Goal: Task Accomplishment & Management: Use online tool/utility

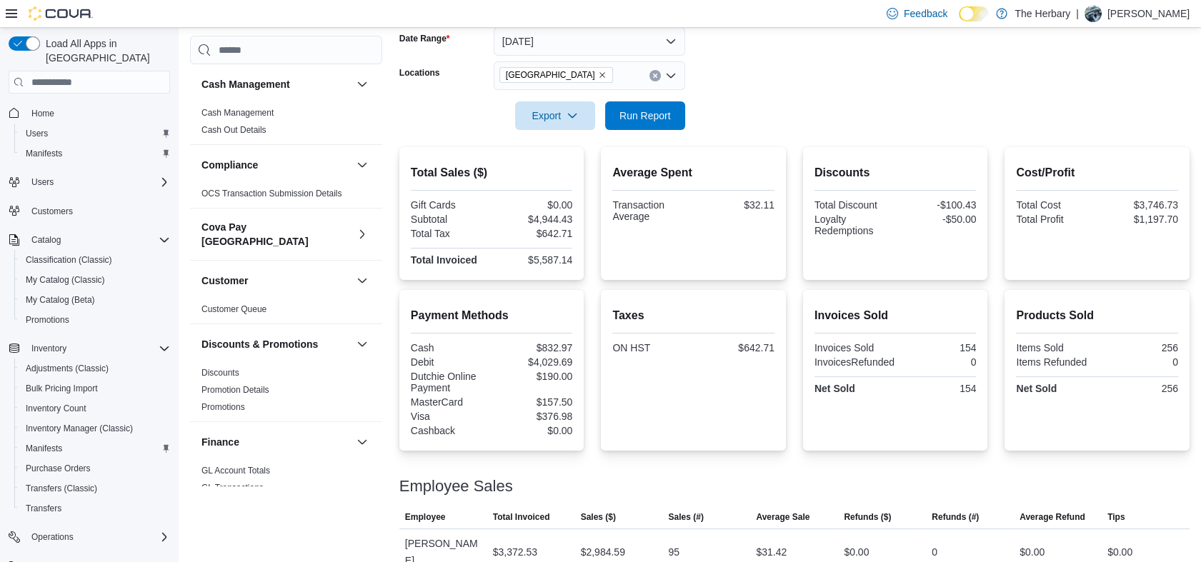
scroll to position [206, 0]
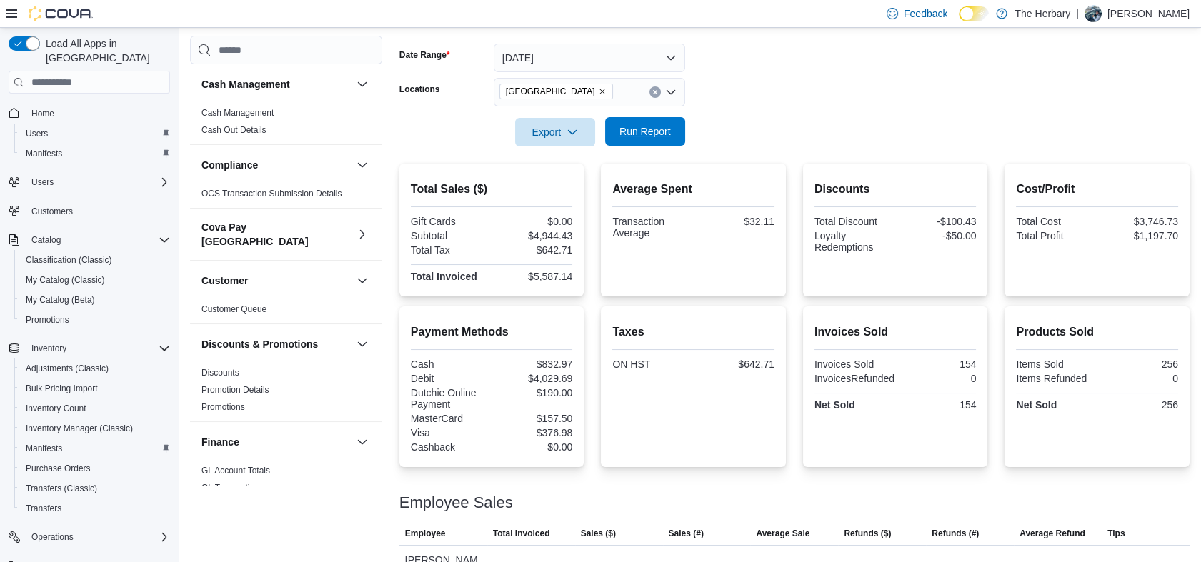
click at [631, 136] on span "Run Report" at bounding box center [644, 131] width 51 height 14
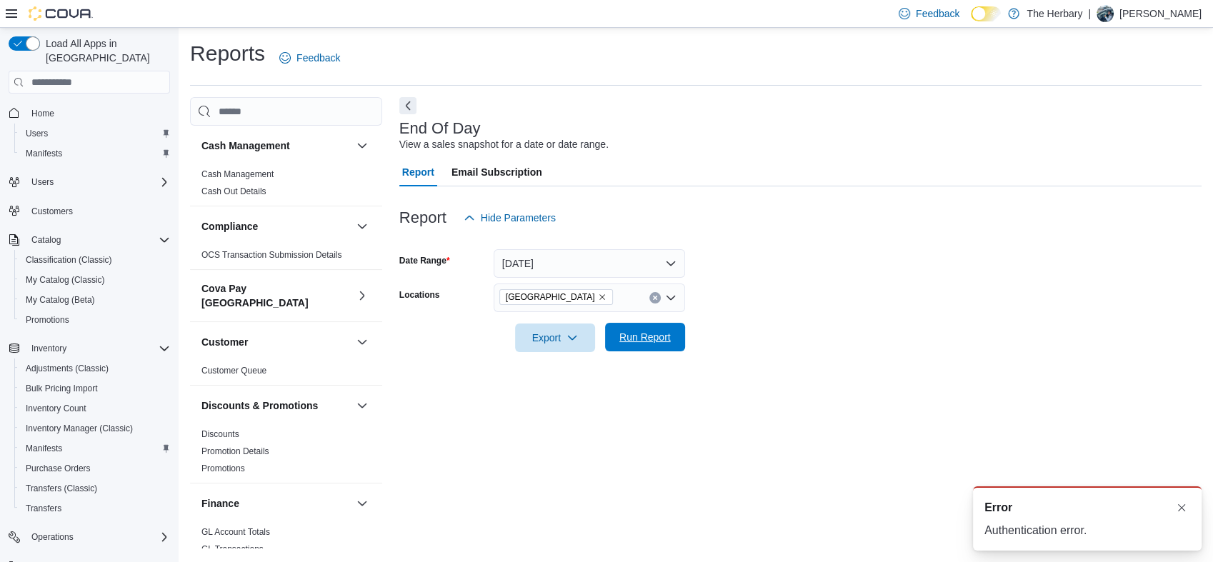
click at [646, 332] on span "Run Report" at bounding box center [644, 337] width 51 height 14
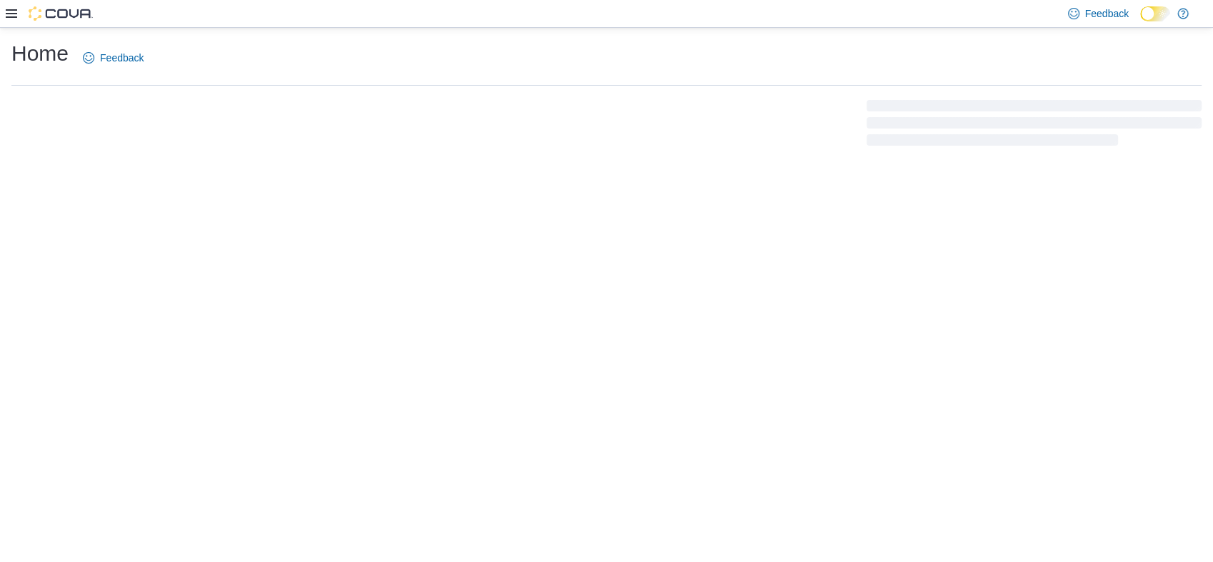
drag, startPoint x: 423, startPoint y: 299, endPoint x: 225, endPoint y: 398, distance: 221.0
click at [225, 398] on div "Home Feedback" at bounding box center [606, 295] width 1213 height 534
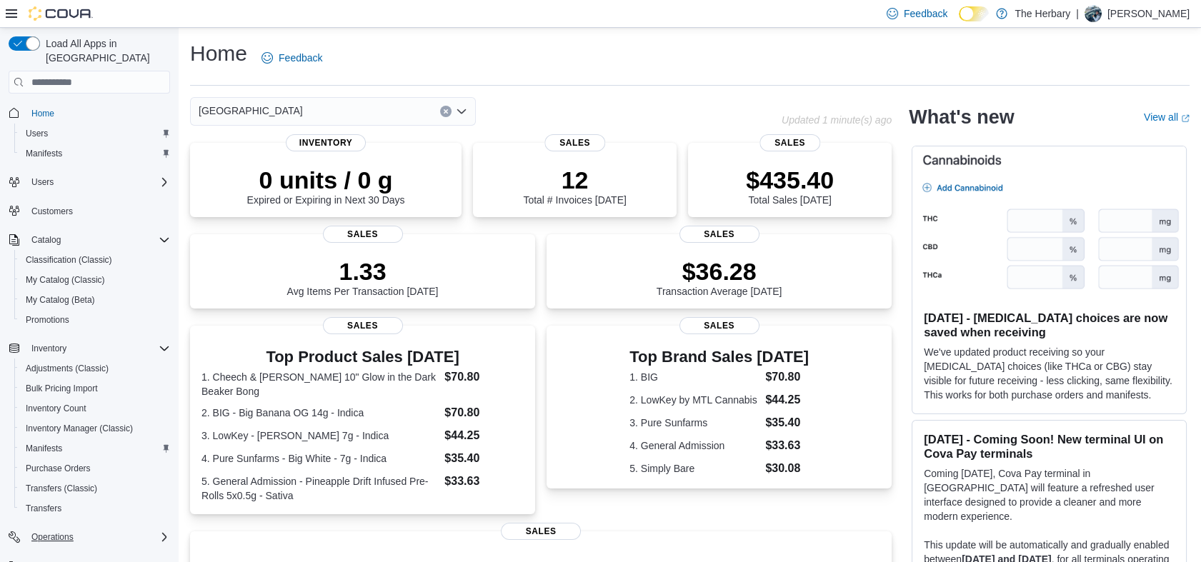
scroll to position [63, 0]
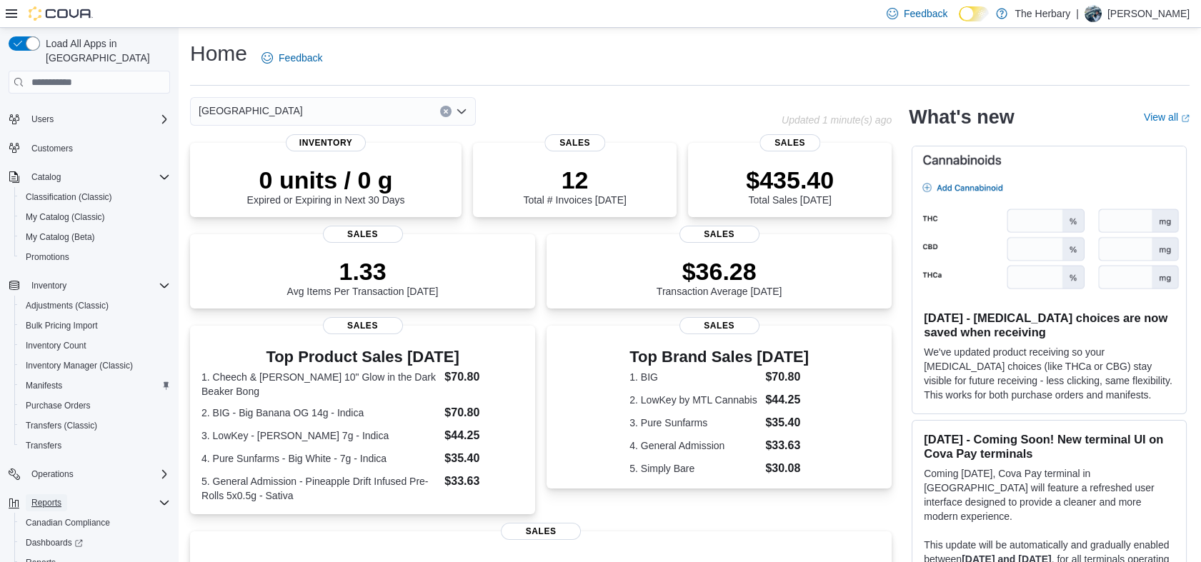
click at [51, 497] on span "Reports" at bounding box center [46, 502] width 30 height 11
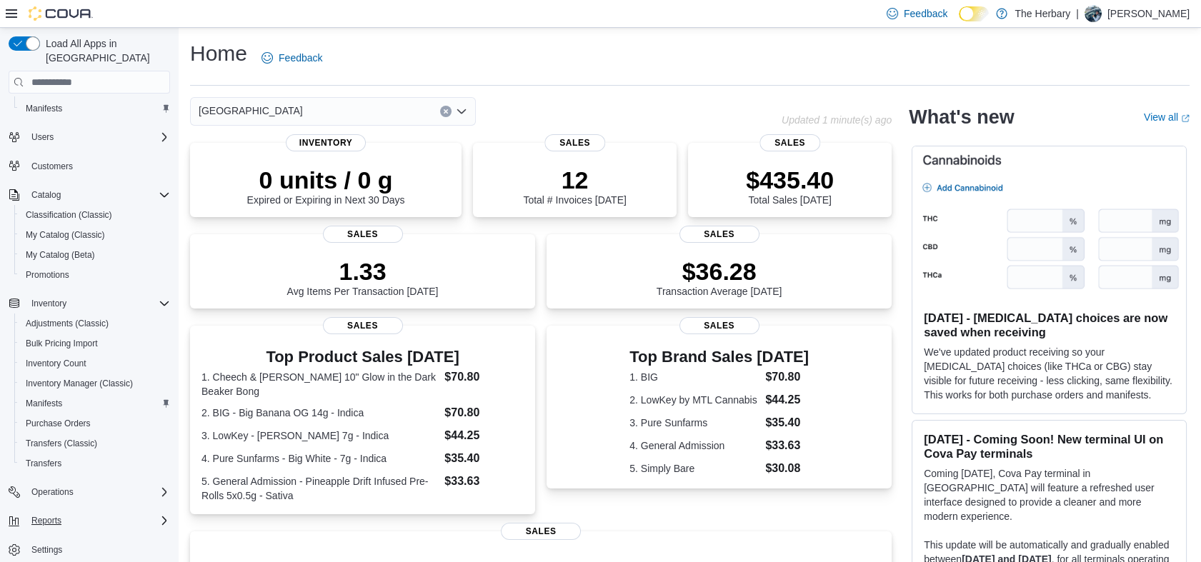
click at [69, 512] on div "Reports" at bounding box center [98, 520] width 144 height 17
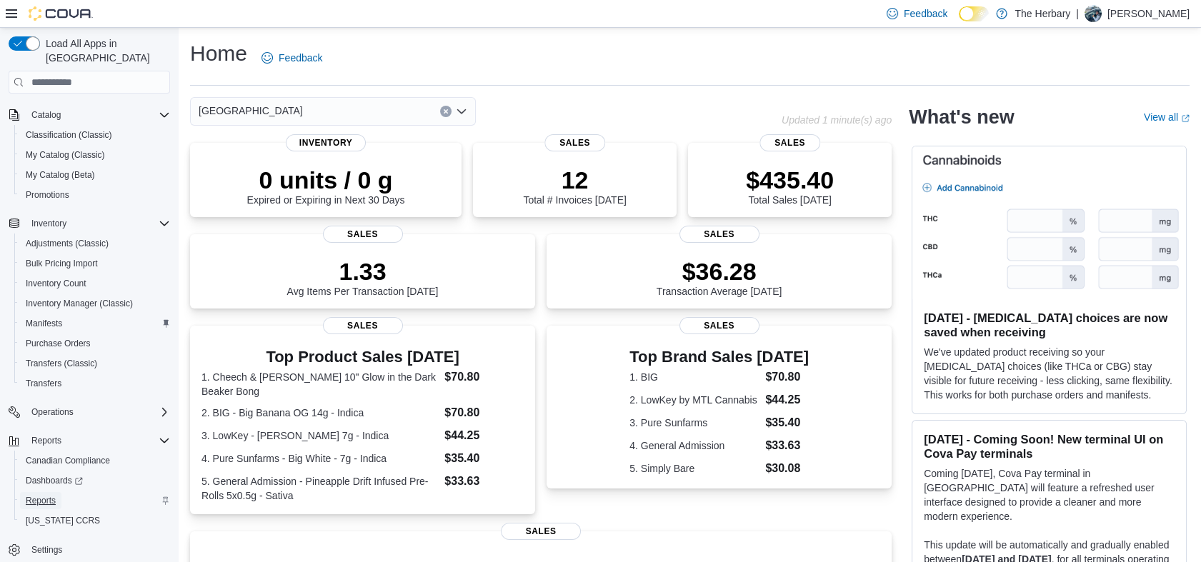
click at [43, 492] on span "Reports" at bounding box center [41, 500] width 30 height 17
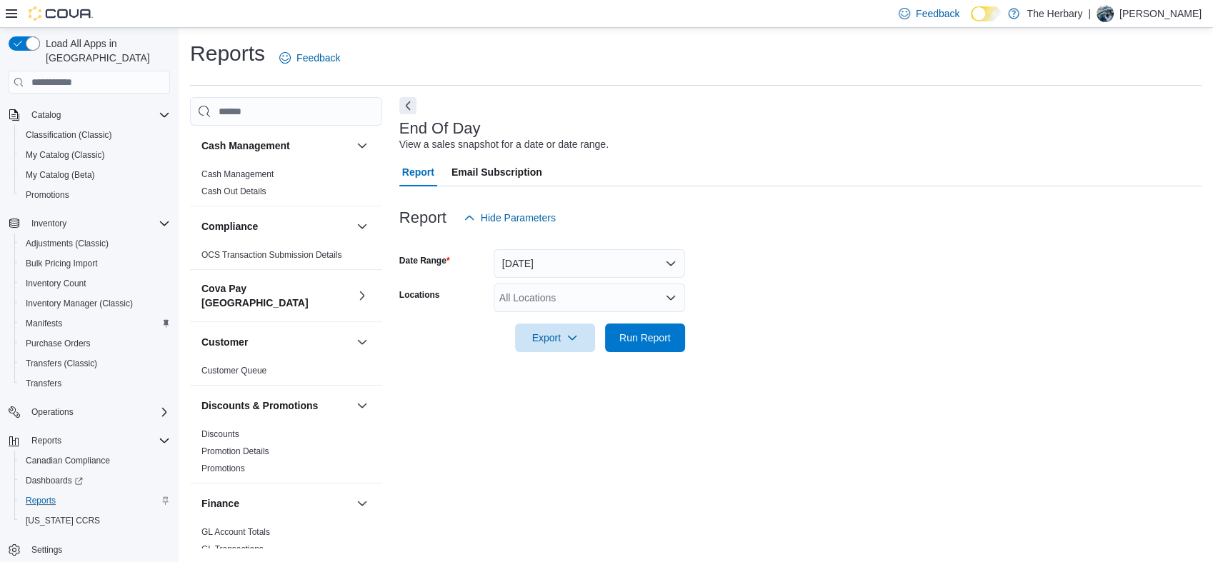
click at [543, 303] on div "All Locations" at bounding box center [589, 298] width 191 height 29
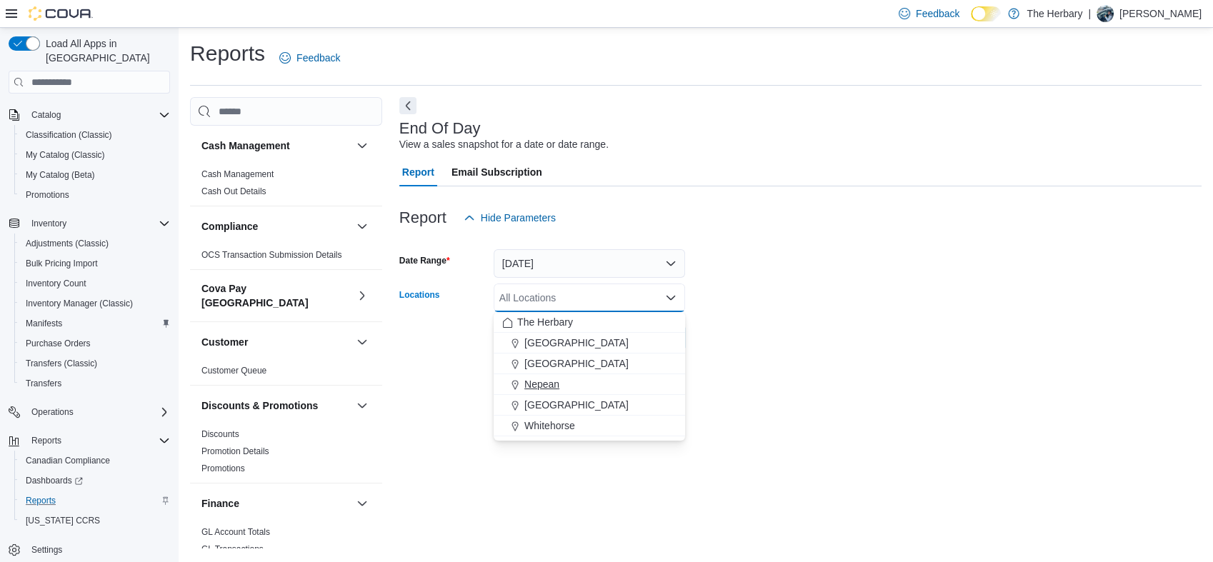
click at [533, 374] on button "Nepean" at bounding box center [589, 384] width 191 height 21
click at [653, 292] on button "Clear input" at bounding box center [654, 297] width 11 height 11
drag, startPoint x: 546, startPoint y: 353, endPoint x: 544, endPoint y: 360, distance: 7.3
click at [544, 360] on div "The Herbary Kingston London Nepean Ottawa Whitehorse" at bounding box center [589, 374] width 191 height 124
click at [545, 360] on span "London" at bounding box center [576, 363] width 104 height 14
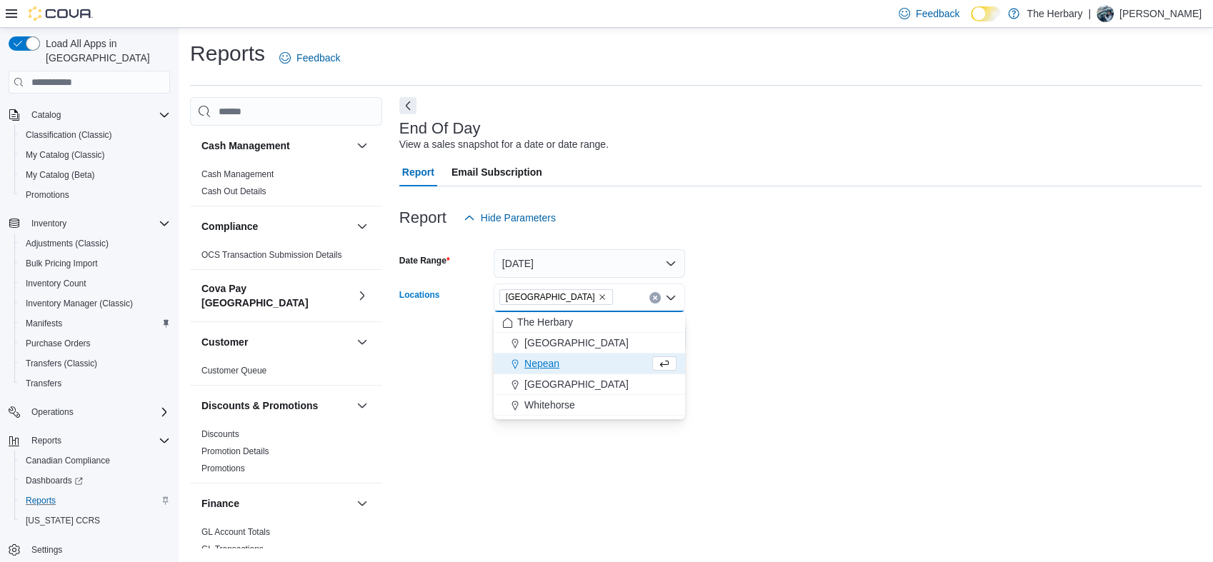
click at [879, 441] on div "End Of Day View a sales snapshot for a date or date range. Report Email Subscri…" at bounding box center [800, 322] width 802 height 450
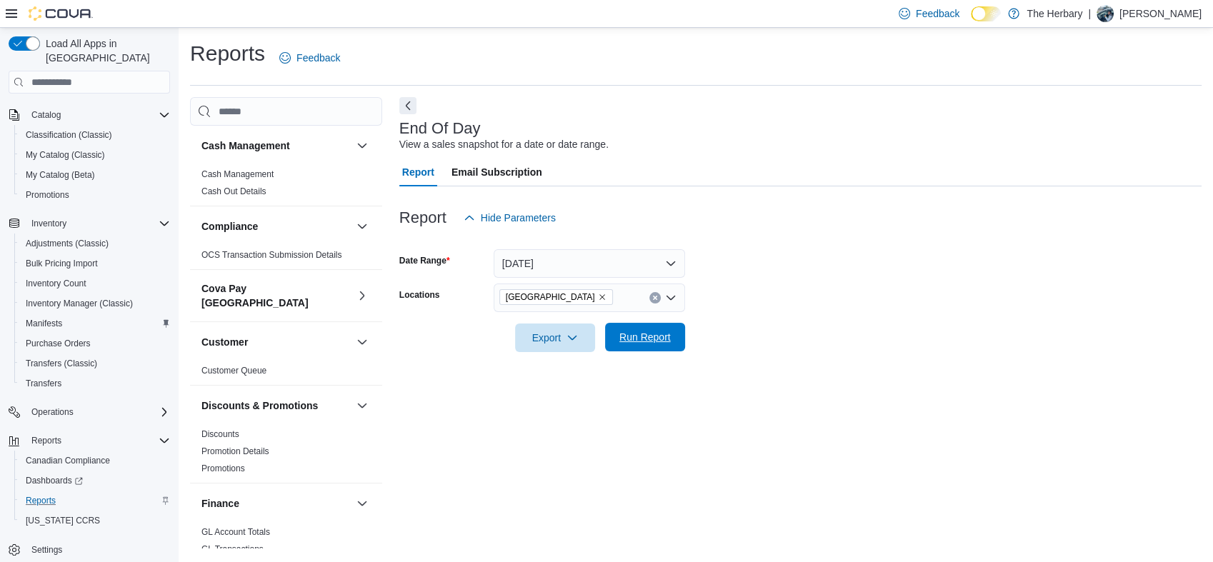
click at [616, 334] on span "Run Report" at bounding box center [644, 337] width 63 height 29
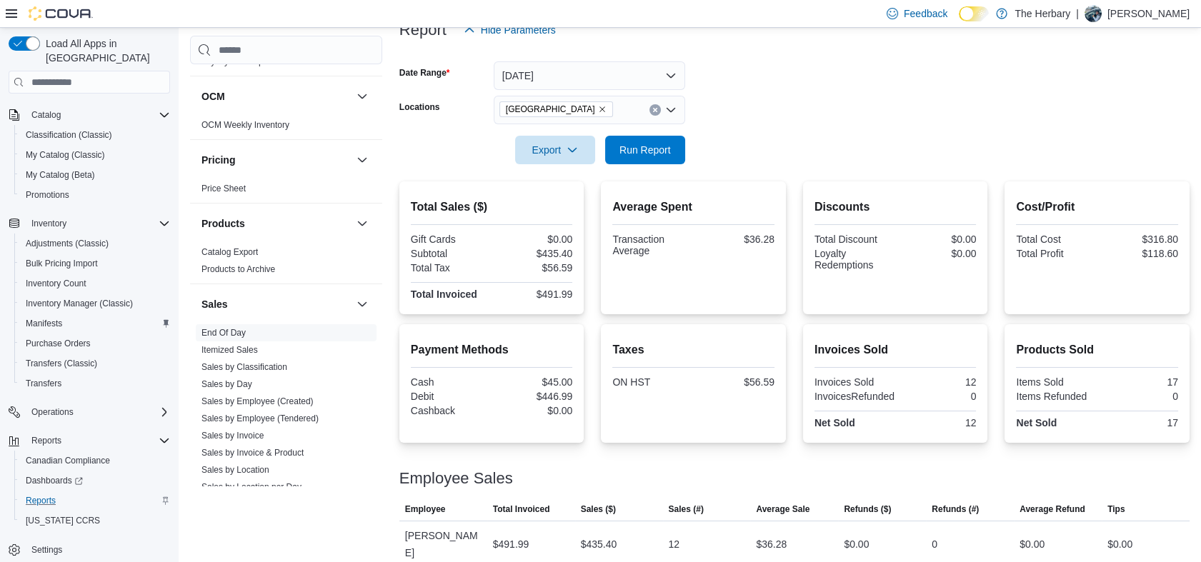
scroll to position [810, 0]
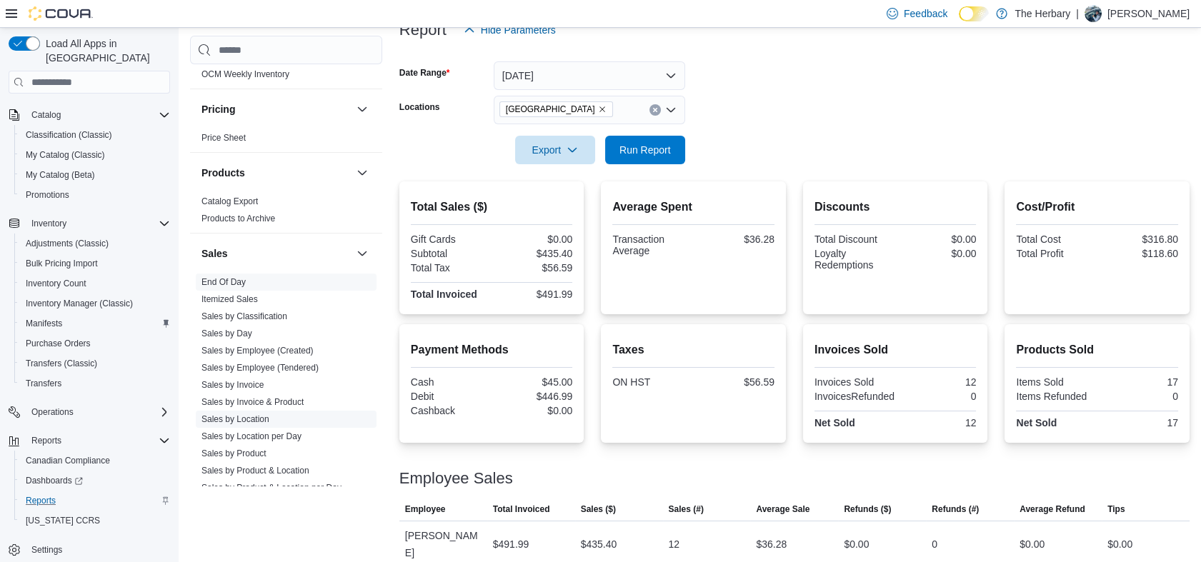
click at [240, 414] on link "Sales by Location" at bounding box center [235, 419] width 68 height 10
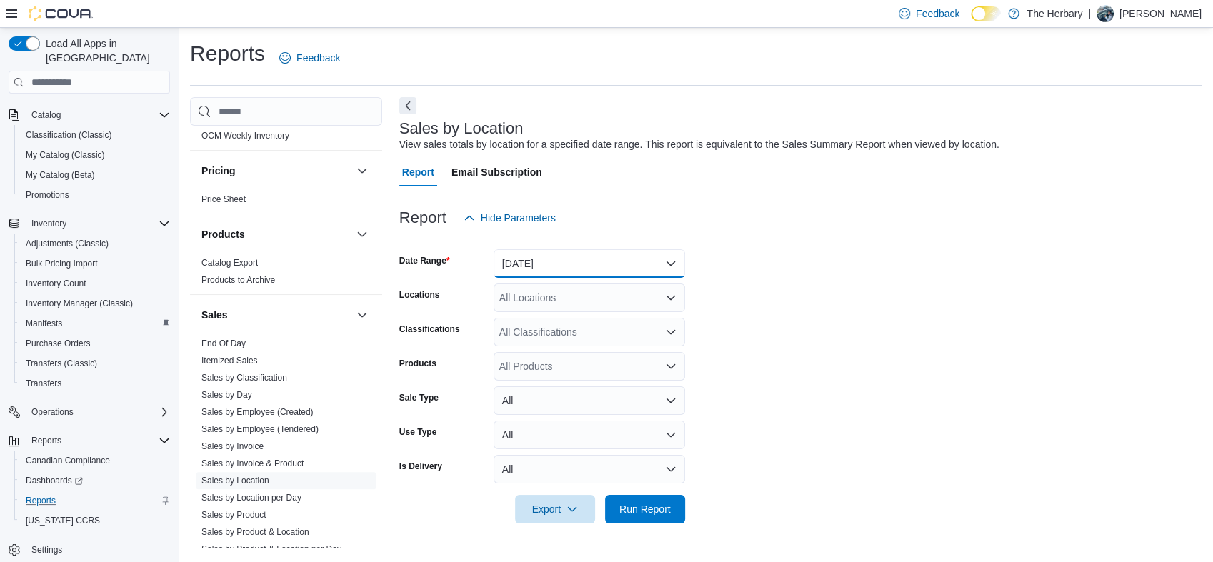
click at [601, 258] on button "Yesterday" at bounding box center [589, 263] width 191 height 29
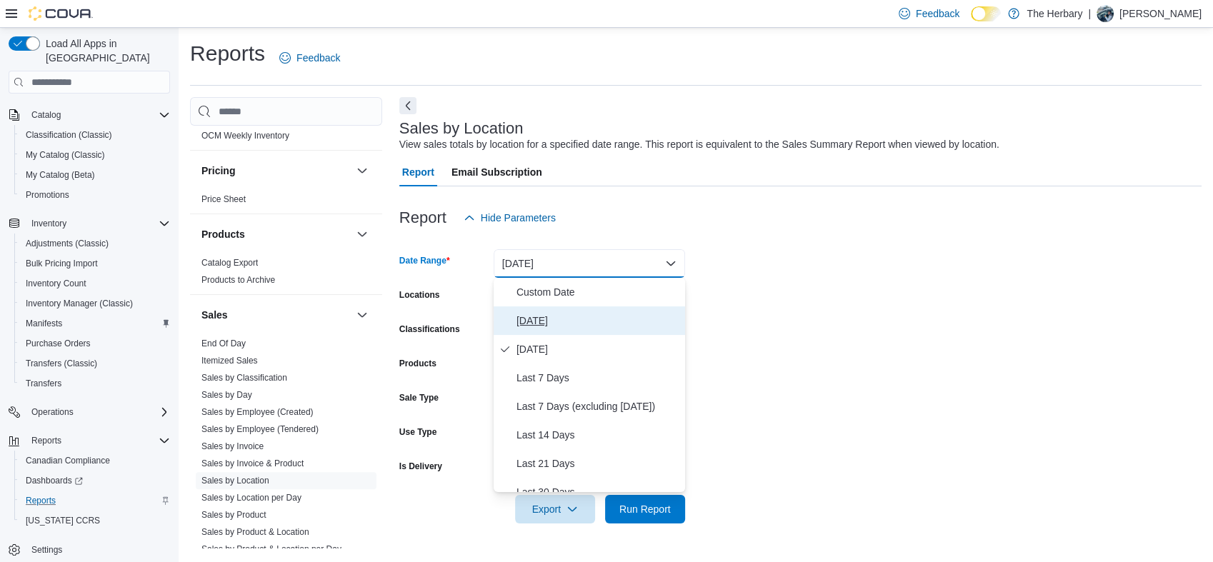
click at [536, 319] on span "[DATE]" at bounding box center [597, 320] width 163 height 17
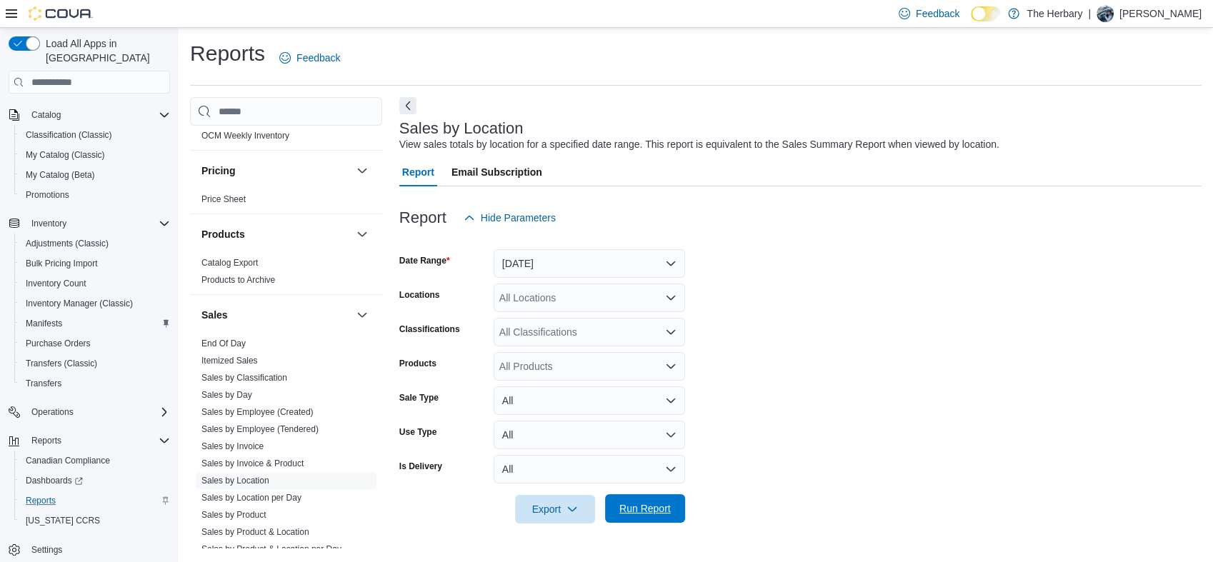
click at [630, 503] on span "Run Report" at bounding box center [644, 508] width 51 height 14
